Goal: Task Accomplishment & Management: Use online tool/utility

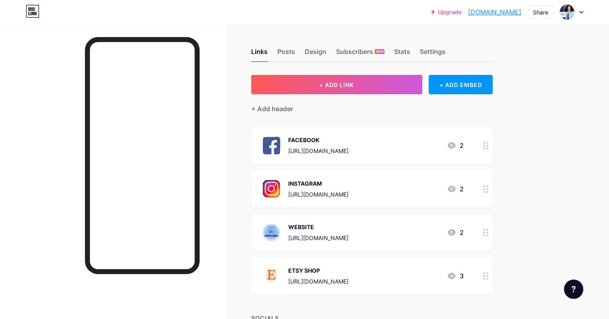
click at [346, 90] on button "+ ADD LINK" at bounding box center [336, 84] width 171 height 19
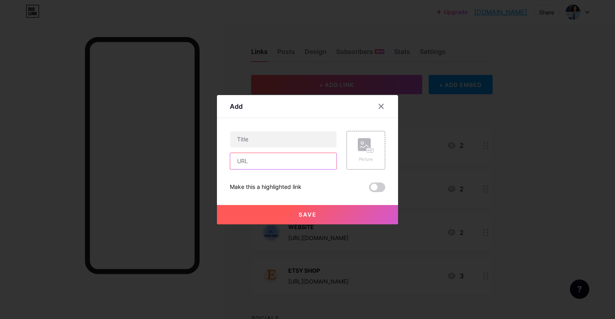
click at [257, 161] on input "text" at bounding box center [283, 161] width 106 height 16
paste input "rgba(178,213,245,0.98)"
type input "rgba(178,213,245,0.98)"
click at [288, 144] on input "text" at bounding box center [283, 139] width 106 height 16
type input "Custom Inquiry Form"
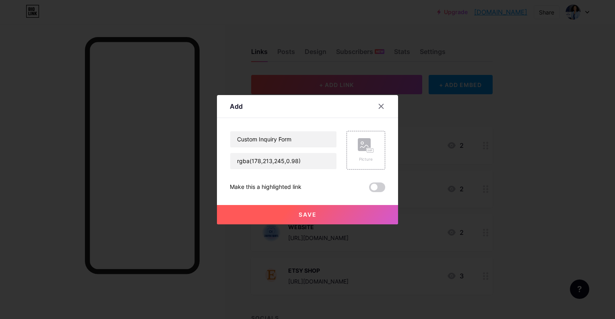
click at [367, 155] on div "Picture" at bounding box center [366, 150] width 16 height 24
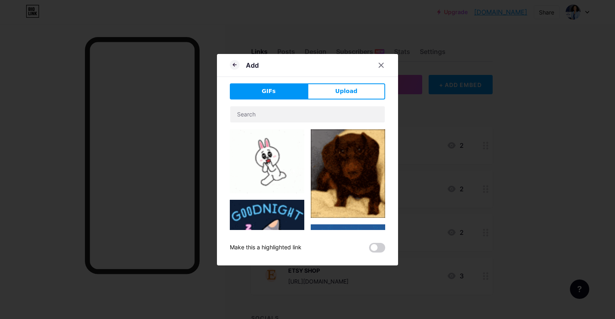
click at [335, 95] on span "Upload" at bounding box center [346, 91] width 22 height 8
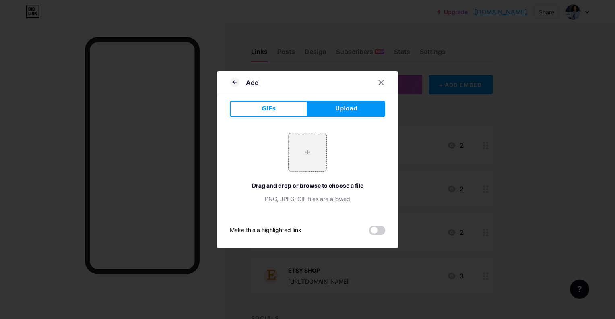
click at [322, 148] on input "file" at bounding box center [308, 152] width 38 height 38
type input "C:\fakepath\3.png"
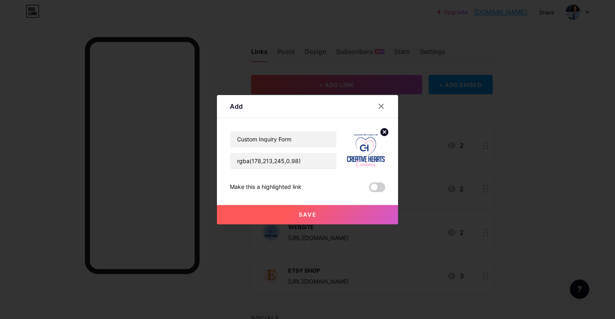
click at [329, 217] on button "Save" at bounding box center [307, 214] width 181 height 19
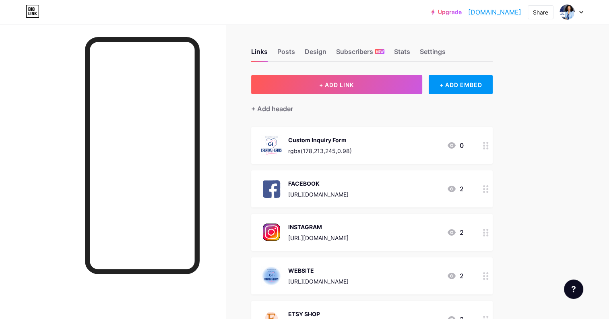
click at [484, 147] on circle at bounding box center [484, 148] width 2 height 2
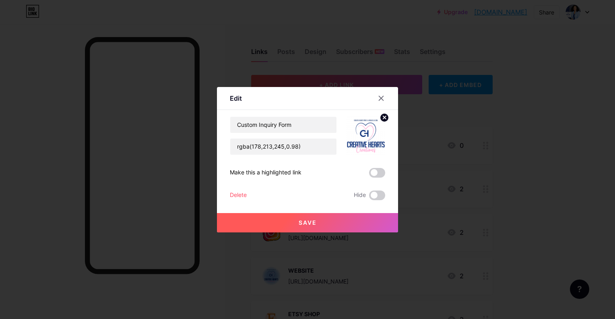
click at [372, 140] on img at bounding box center [366, 135] width 39 height 39
click at [380, 116] on circle at bounding box center [384, 117] width 9 height 9
click at [367, 135] on rect at bounding box center [370, 136] width 6 height 4
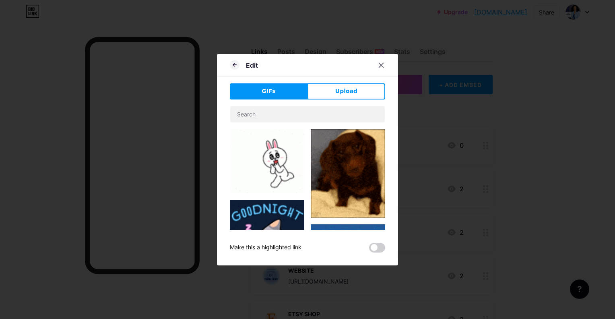
click at [325, 89] on button "Upload" at bounding box center [347, 91] width 78 height 16
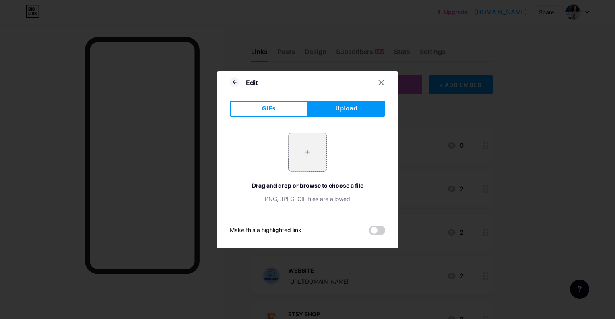
click at [313, 144] on input "file" at bounding box center [308, 152] width 38 height 38
type input "C:\fakepath\Creations.png"
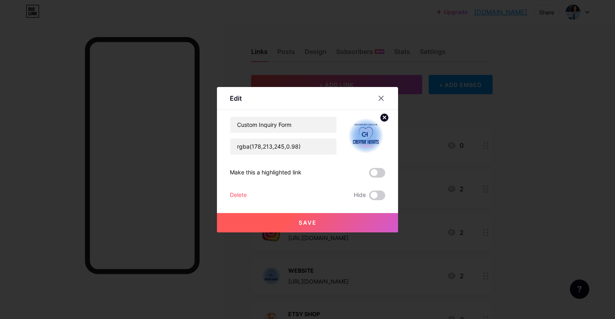
click at [330, 224] on button "Save" at bounding box center [307, 222] width 181 height 19
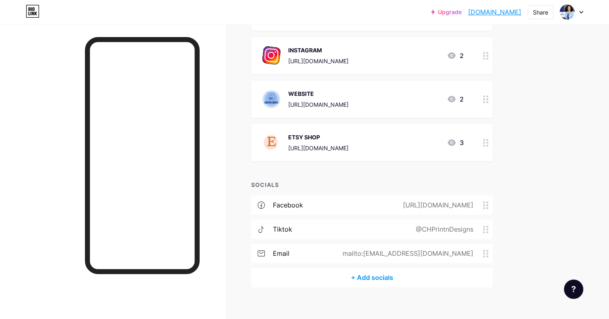
scroll to position [184, 0]
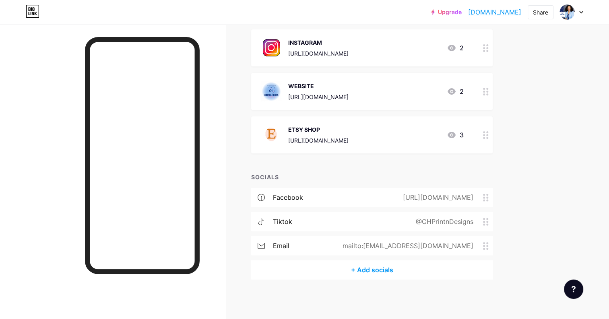
click at [514, 12] on link "[DOMAIN_NAME]" at bounding box center [494, 12] width 53 height 10
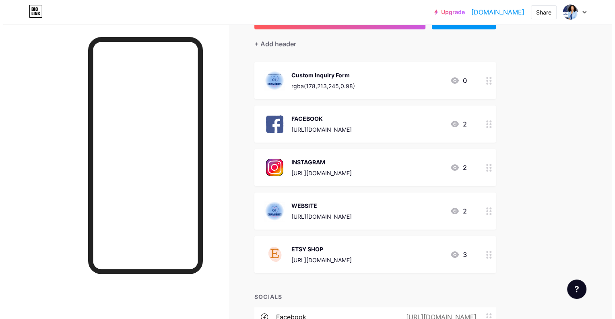
scroll to position [64, 0]
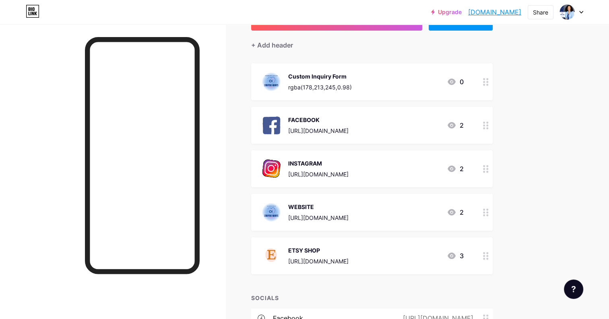
click at [483, 83] on div at bounding box center [486, 81] width 14 height 37
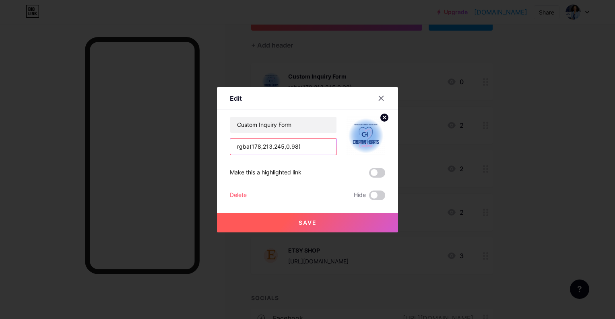
click at [292, 148] on input "rgba(178,213,245,0.98)" at bounding box center [283, 147] width 106 height 16
paste input "[URL][DOMAIN_NAME]"
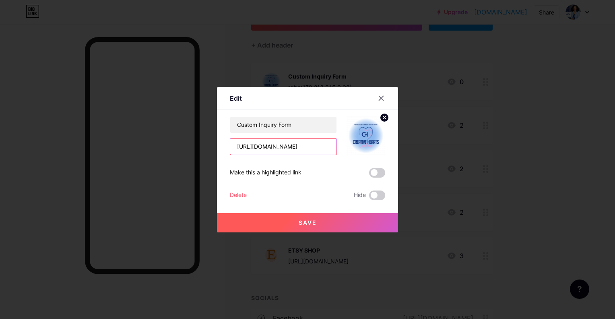
type input "[URL][DOMAIN_NAME]"
click at [300, 221] on span "Save" at bounding box center [308, 222] width 18 height 7
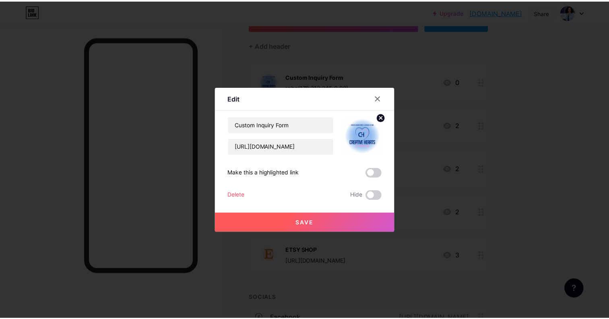
scroll to position [0, 0]
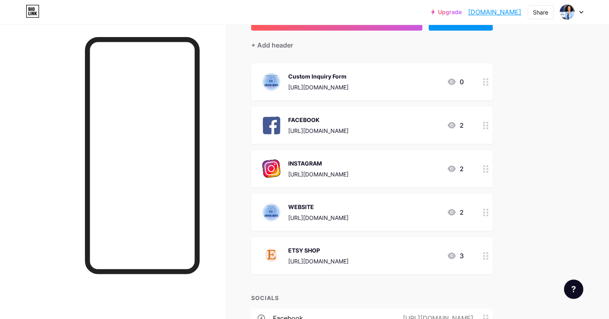
click at [496, 13] on link "[DOMAIN_NAME]" at bounding box center [494, 12] width 53 height 10
click at [491, 16] on link "[DOMAIN_NAME]" at bounding box center [494, 12] width 53 height 10
click at [488, 252] on circle at bounding box center [487, 253] width 2 height 2
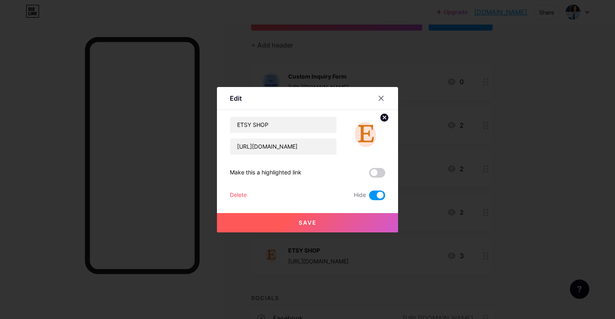
click at [232, 193] on div "Delete" at bounding box center [238, 195] width 17 height 10
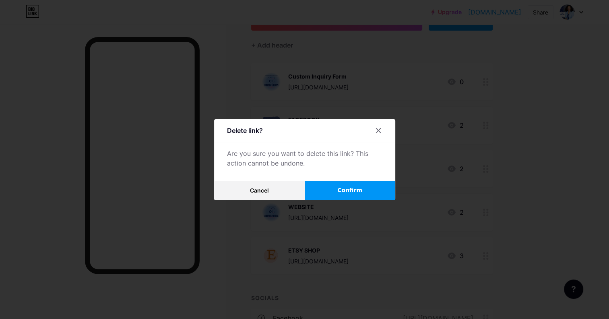
click at [324, 188] on button "Confirm" at bounding box center [350, 190] width 91 height 19
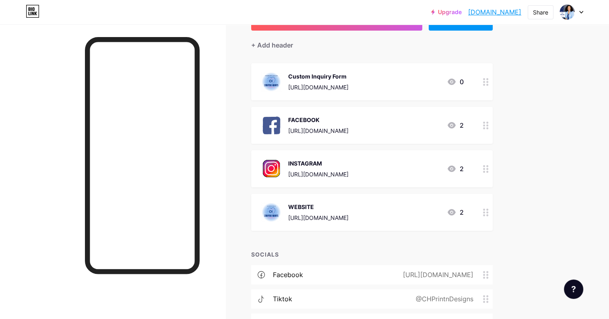
click at [482, 208] on div at bounding box center [486, 212] width 14 height 37
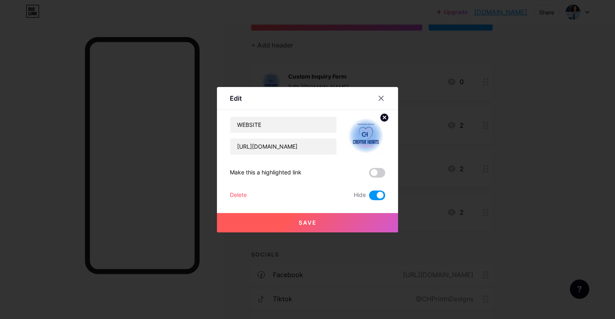
click at [240, 192] on div "Delete" at bounding box center [238, 195] width 17 height 10
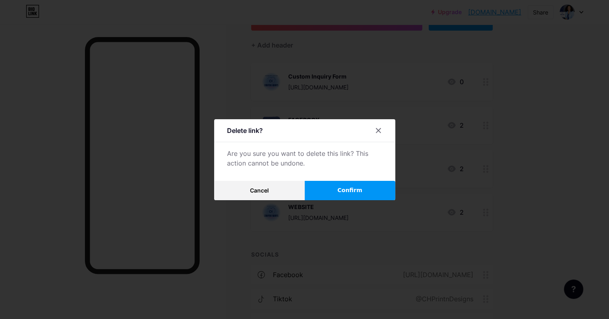
click at [328, 192] on button "Confirm" at bounding box center [350, 190] width 91 height 19
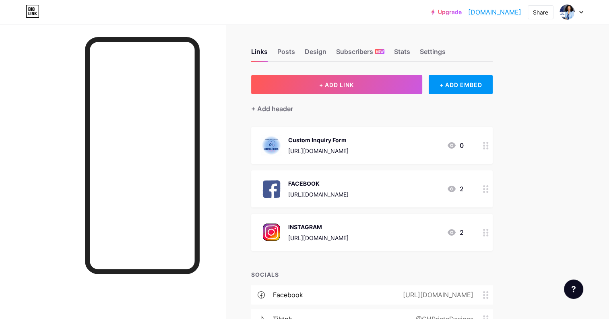
click at [352, 48] on div "Subscribers NEW" at bounding box center [360, 54] width 48 height 14
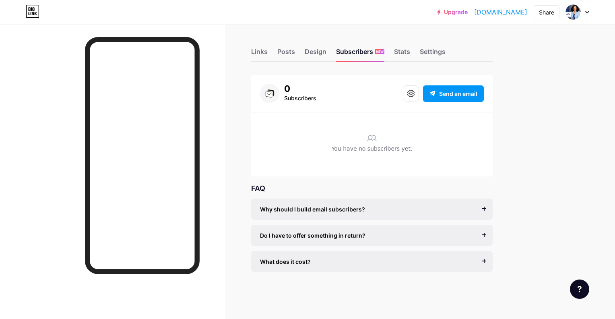
click at [260, 53] on div "Links" at bounding box center [259, 54] width 17 height 14
